Goal: Information Seeking & Learning: Learn about a topic

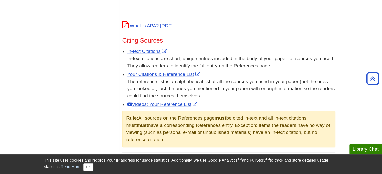
scroll to position [276, 0]
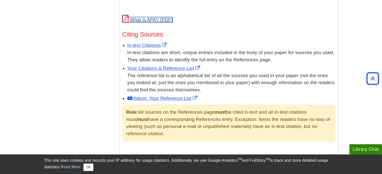
click at [149, 19] on link "What is APA?" at bounding box center [147, 19] width 50 height 5
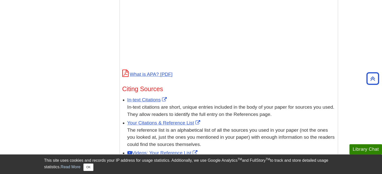
scroll to position [226, 0]
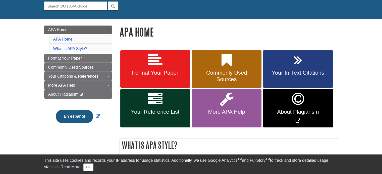
scroll to position [50, 0]
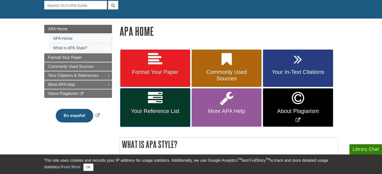
click at [144, 105] on link "Your Reference List" at bounding box center [155, 108] width 70 height 38
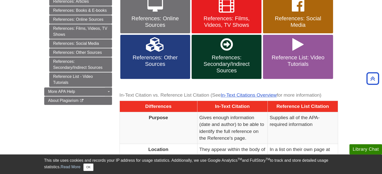
scroll to position [176, 0]
